Goal: Information Seeking & Learning: Learn about a topic

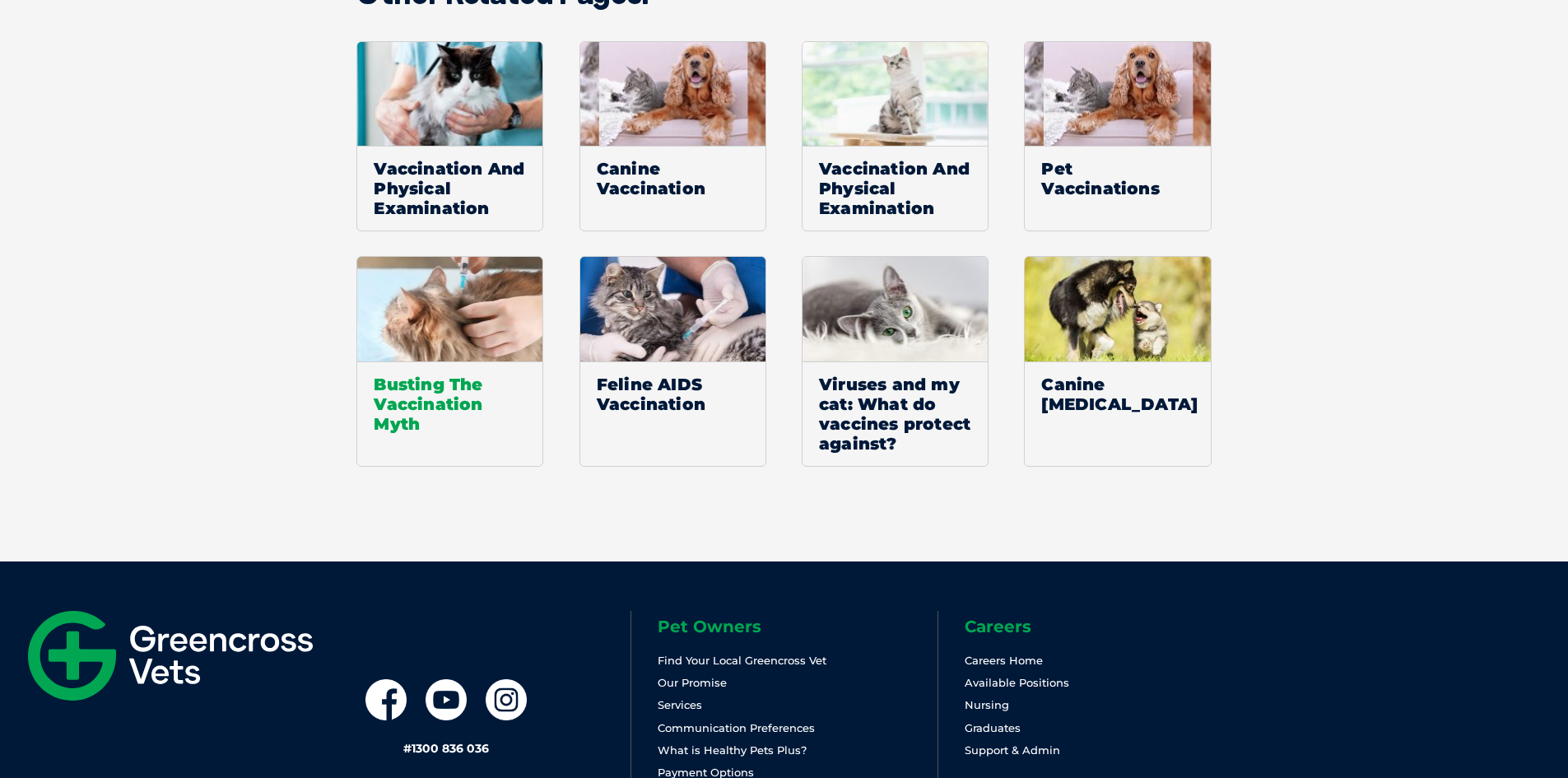
scroll to position [2334, 0]
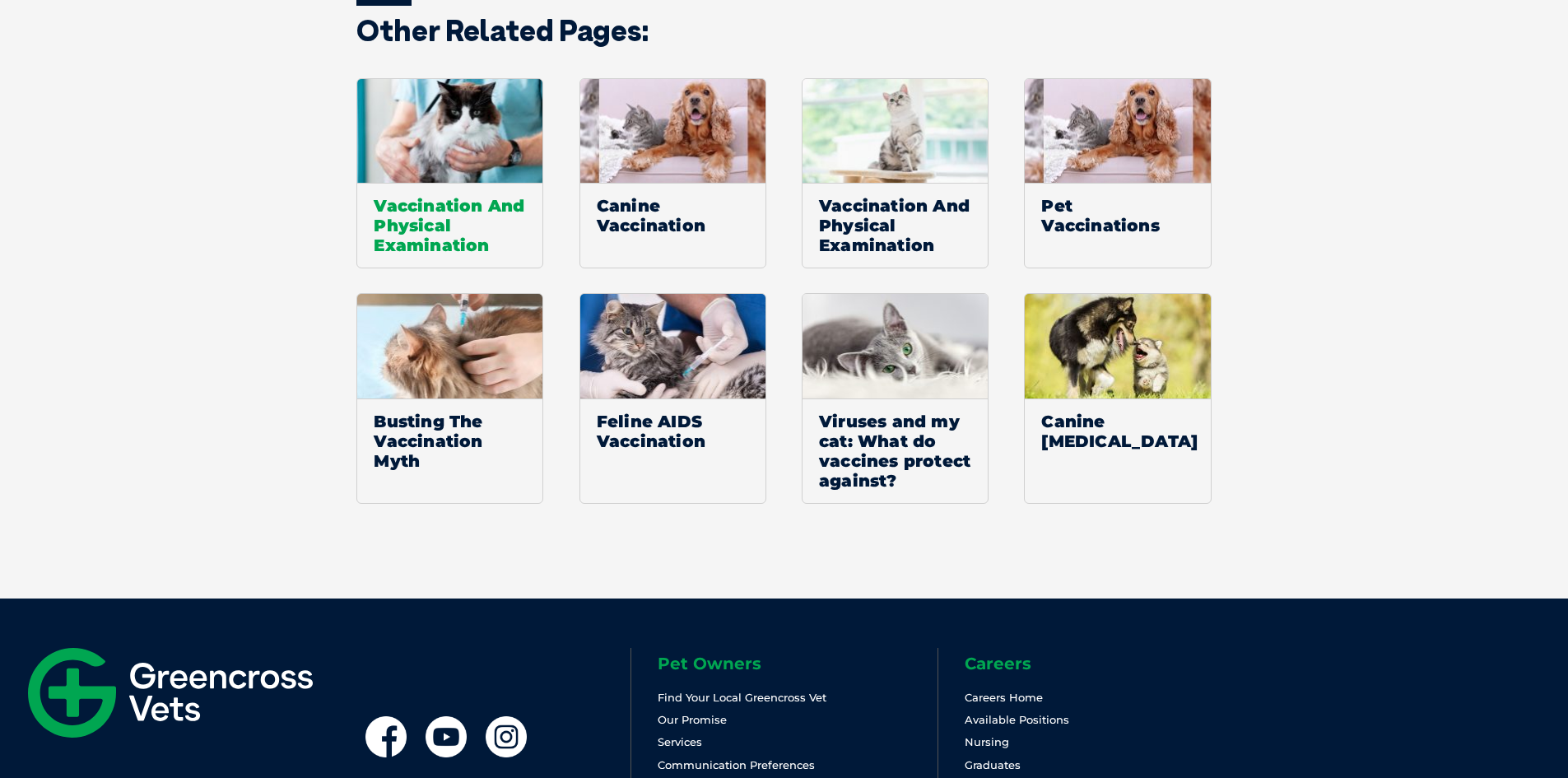
click at [483, 227] on span "Vaccination And Physical Examination" at bounding box center [450, 226] width 185 height 85
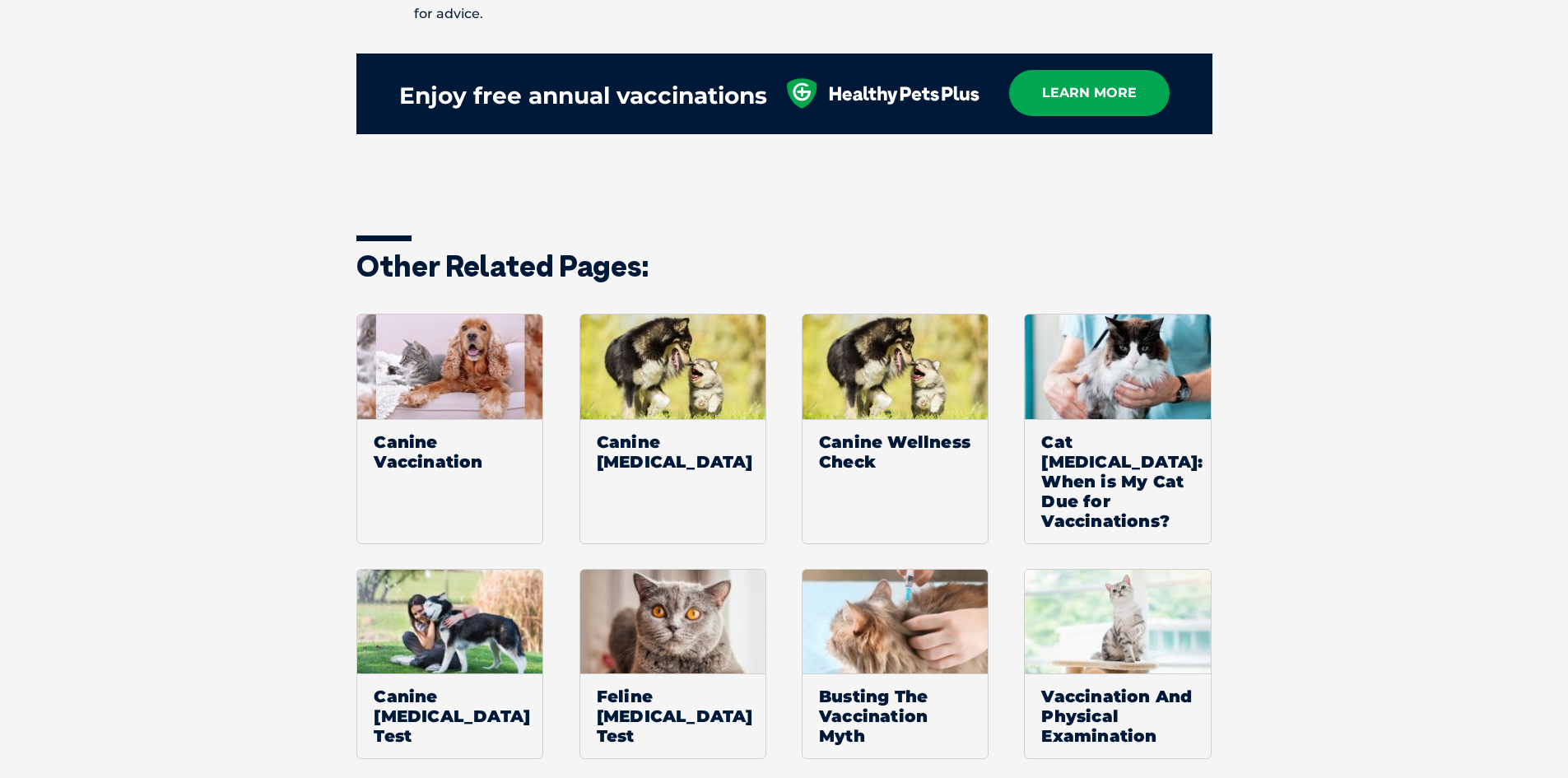
scroll to position [1374, 0]
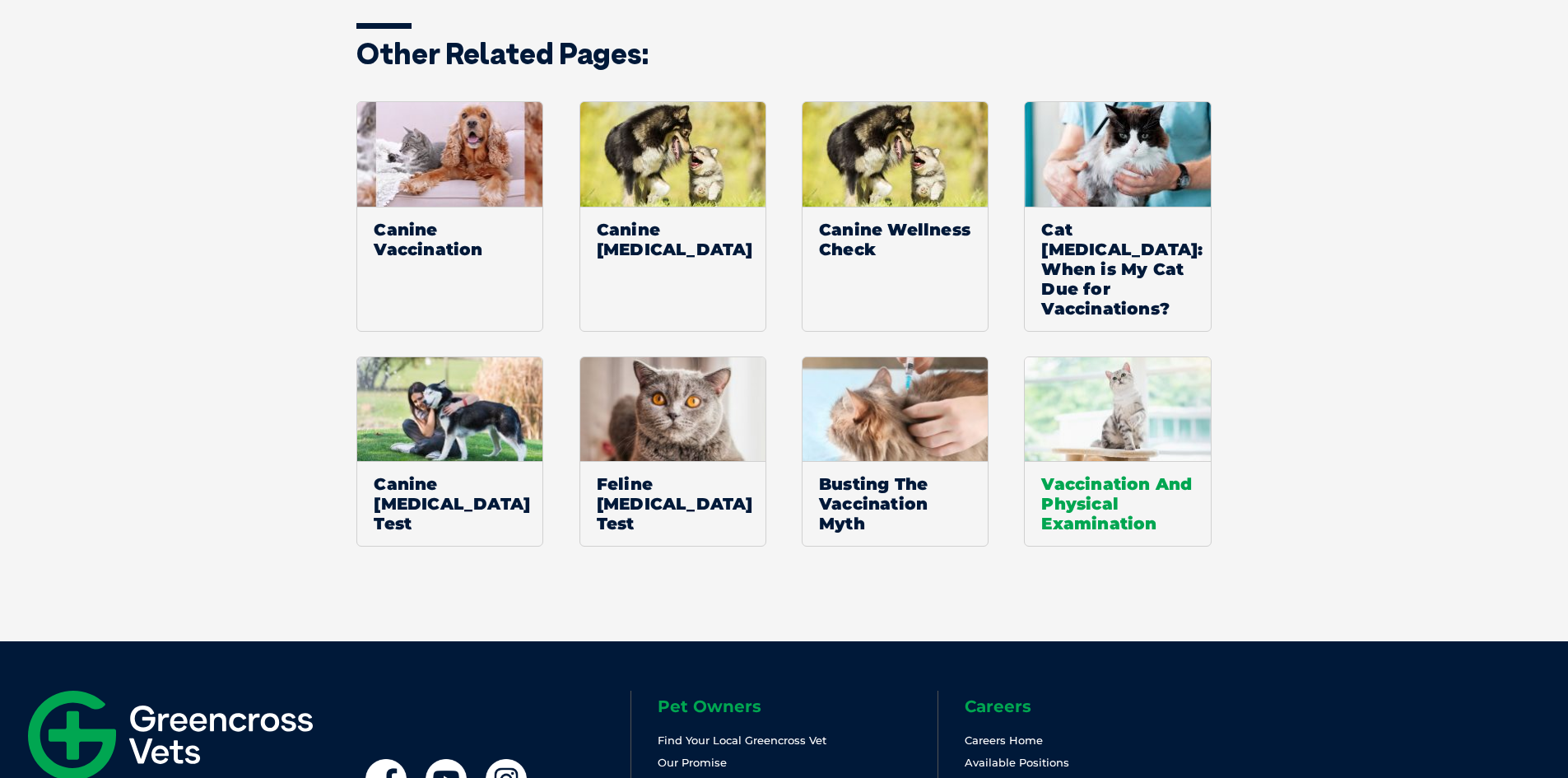
click at [1087, 510] on span "Vaccination And Physical Examination" at bounding box center [1117, 503] width 185 height 85
